Goal: Check status: Check status

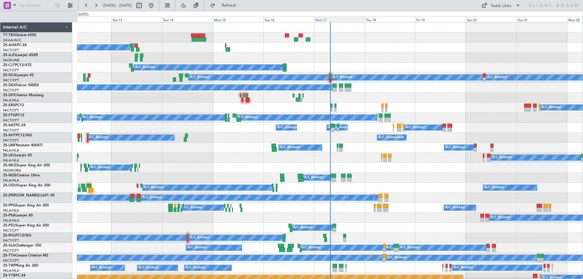
click at [323, 21] on div "Wed 17" at bounding box center [339, 19] width 51 height 5
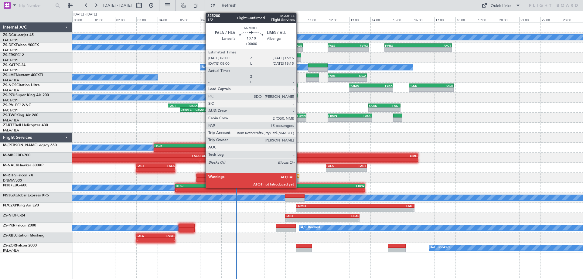
click at [299, 159] on div "-" at bounding box center [254, 160] width 108 height 4
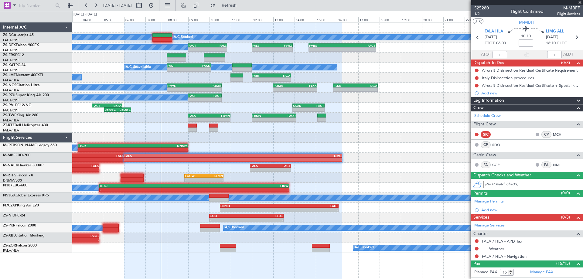
click at [154, 253] on div "A/C Booked A/C Booked A/C Booked - - FACT 09:00 Z FALE 10:50 Z - - FALE 12:00 Z…" at bounding box center [327, 137] width 510 height 230
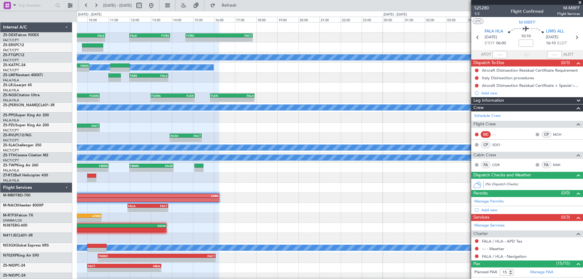
click at [165, 242] on div "- - FACT 09:00 Z FALE 10:50 Z - - FALE 12:00 Z FVRG 13:55 Z - - FVRG 14:40 Z FA…" at bounding box center [329, 167] width 505 height 290
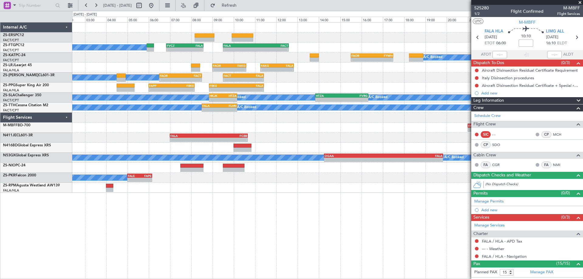
click at [327, 231] on div "A/C Booked - - FVCZ 06:50 Z FALA 08:35 Z - - FALA 09:30 Z FACT 12:35 Z - - FAOR…" at bounding box center [327, 150] width 510 height 257
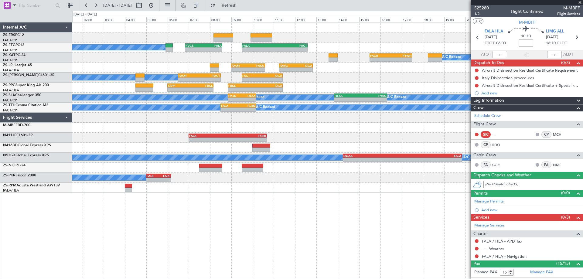
click at [332, 240] on div "A/C Booked - - FVCZ 06:50 Z FALA 08:35 Z - - FALA 09:30 Z FACT 12:35 Z - - FAOR…" at bounding box center [327, 150] width 510 height 257
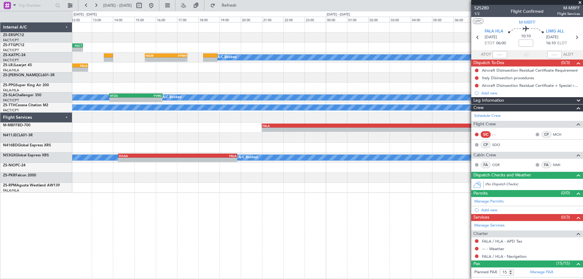
click at [140, 133] on div "- - FALA 07:00 Z FCBB 10:40 Z" at bounding box center [327, 138] width 510 height 10
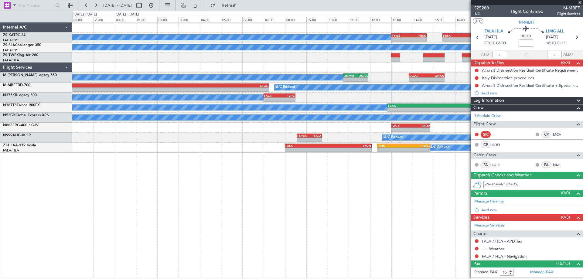
click at [258, 217] on div "A/C Booked A/C Booked - - FYWE 13:00 Z FBSK 14:40 Z - - FBSK 15:25 Z FACT 17:40…" at bounding box center [327, 150] width 510 height 257
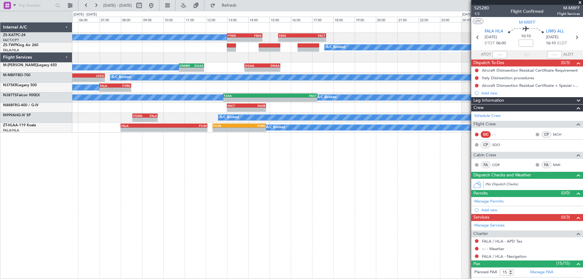
click at [232, 219] on div "A/C Booked A/C Booked - - FYWE 13:00 Z FBSK 14:40 Z - - FBSK 15:25 Z FACT 17:40…" at bounding box center [327, 150] width 510 height 257
